Goal: Navigation & Orientation: Go to known website

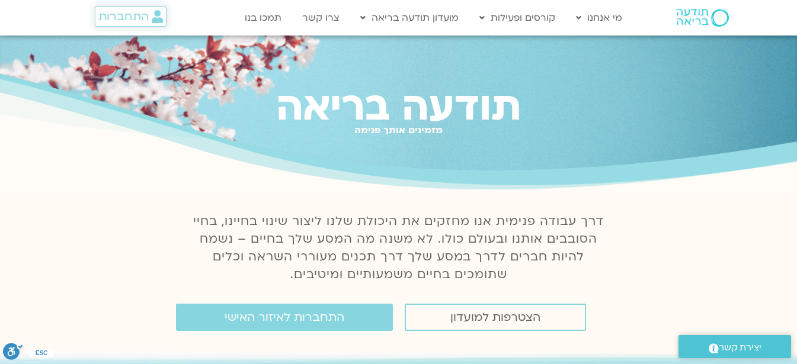
click at [144, 16] on span "התחברות" at bounding box center [123, 16] width 50 height 13
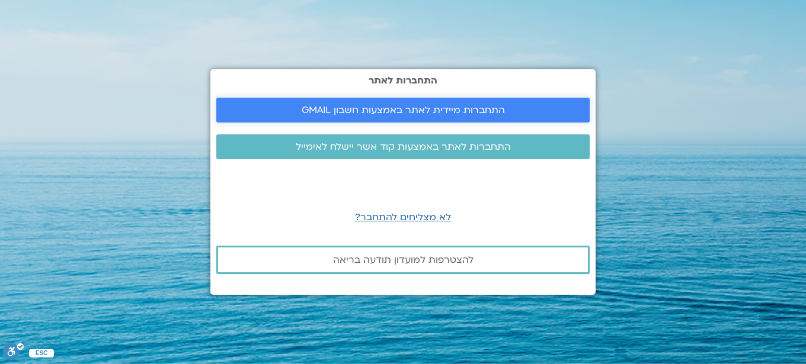
click at [324, 111] on span "התחברות מיידית לאתר באמצעות חשבון GMAIL" at bounding box center [403, 110] width 203 height 11
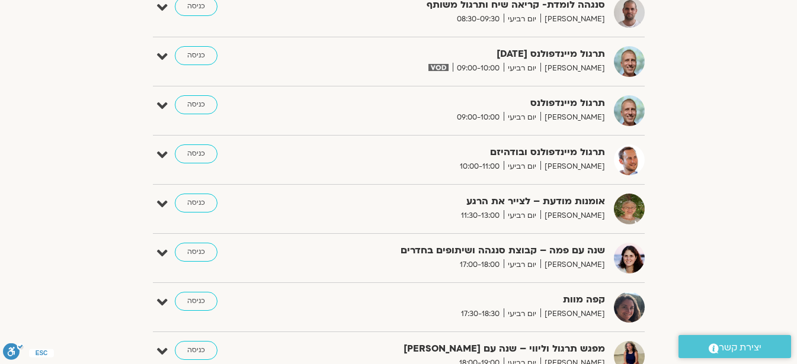
scroll to position [956, 0]
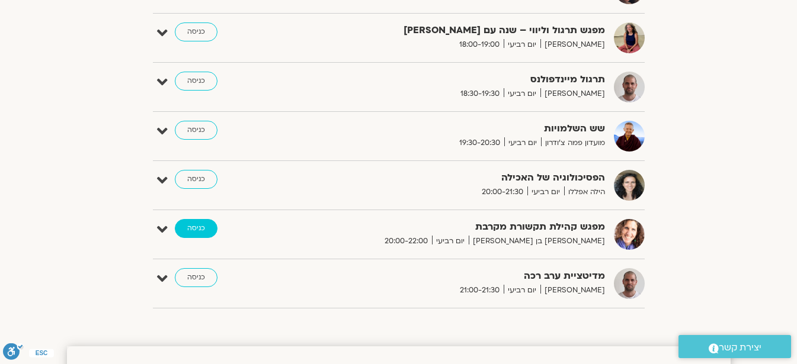
click at [201, 232] on link "כניסה" at bounding box center [196, 228] width 43 height 19
